Goal: Information Seeking & Learning: Learn about a topic

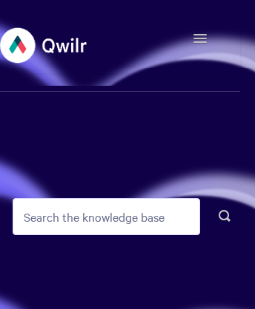
scroll to position [7, 0]
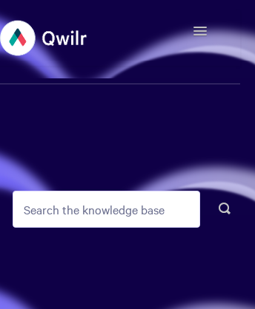
click at [58, 38] on img at bounding box center [44, 38] width 88 height 56
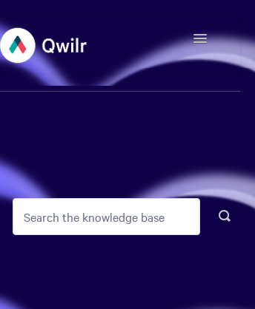
scroll to position [7, 0]
